Goal: Transaction & Acquisition: Purchase product/service

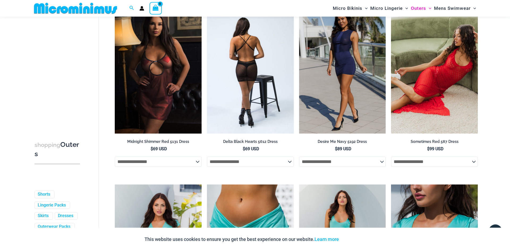
scroll to position [104, 0]
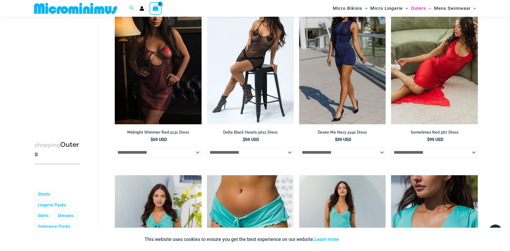
click at [76, 13] on img at bounding box center [75, 8] width 87 height 12
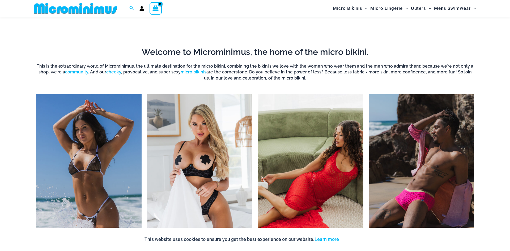
scroll to position [457, 0]
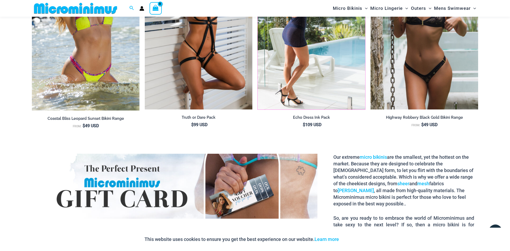
drag, startPoint x: 351, startPoint y: 91, endPoint x: 346, endPoint y: 99, distance: 9.4
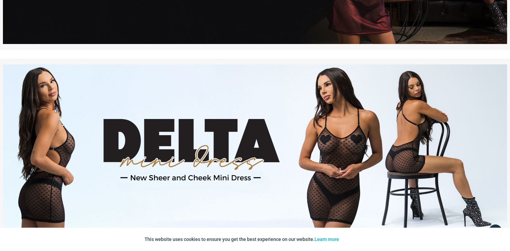
scroll to position [0, 0]
